Goal: Navigation & Orientation: Find specific page/section

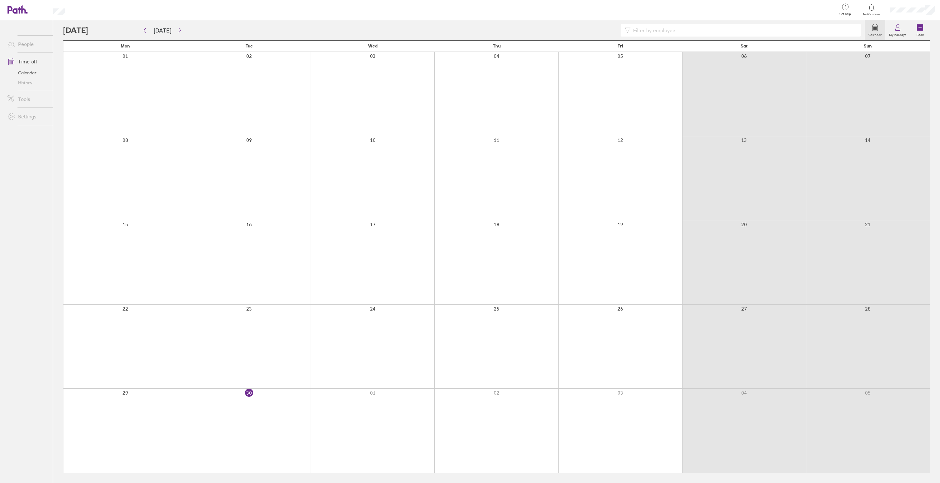
click at [23, 47] on link "People" at bounding box center [27, 44] width 50 height 12
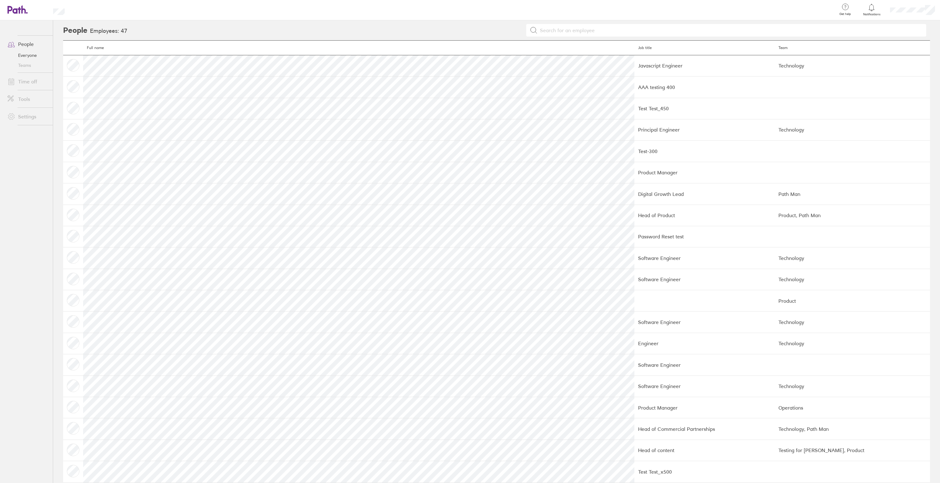
click at [20, 14] on link at bounding box center [17, 9] width 20 height 9
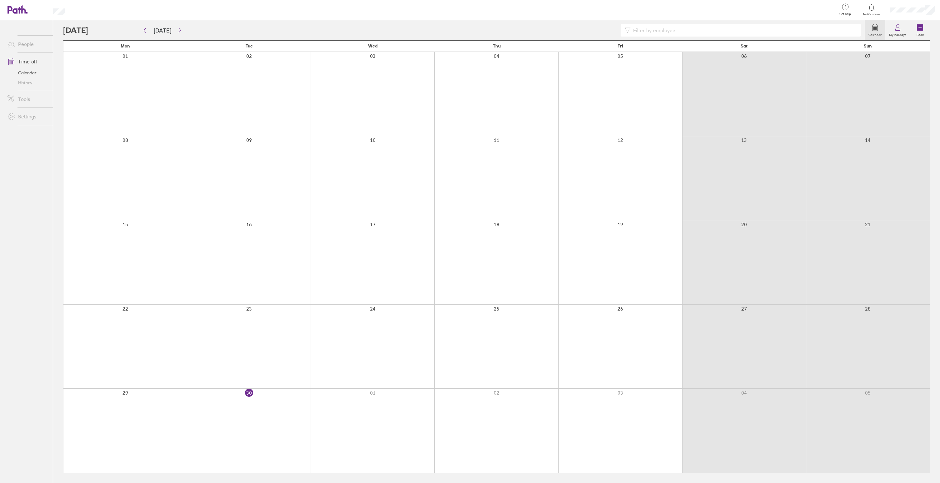
click at [24, 96] on link "Tools" at bounding box center [27, 99] width 50 height 12
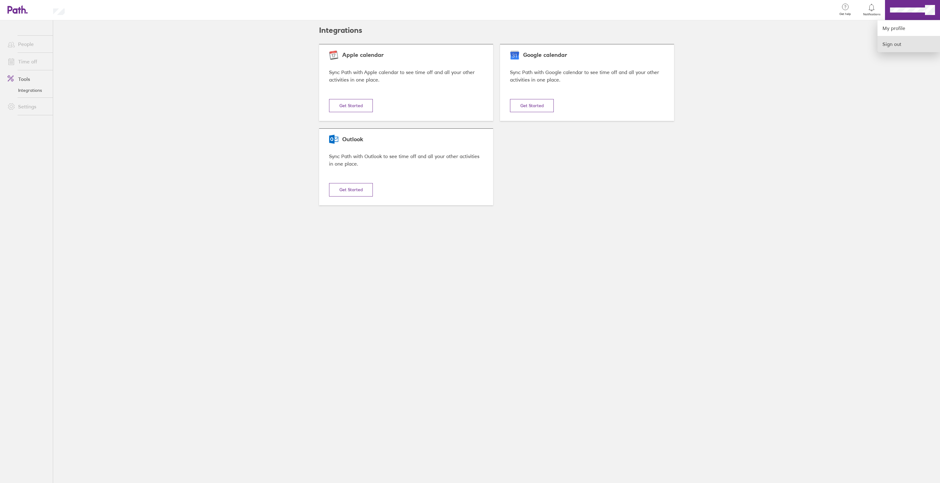
click at [904, 42] on link "Sign out" at bounding box center [908, 44] width 62 height 16
